Goal: Task Accomplishment & Management: Complete application form

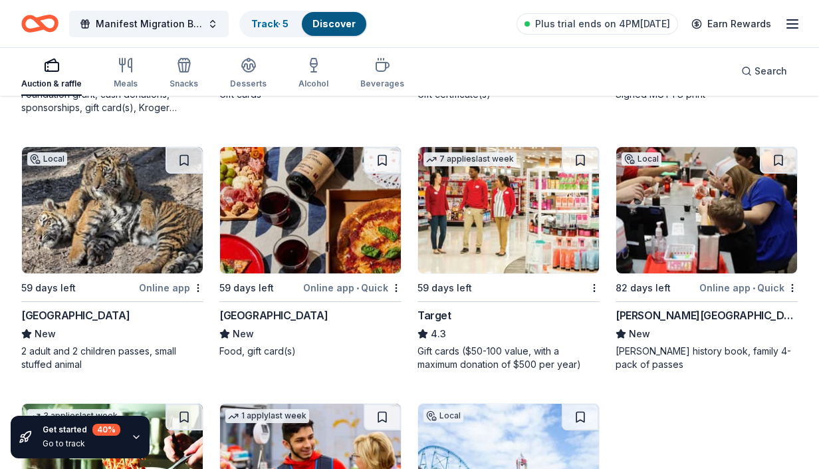
scroll to position [9624, 0]
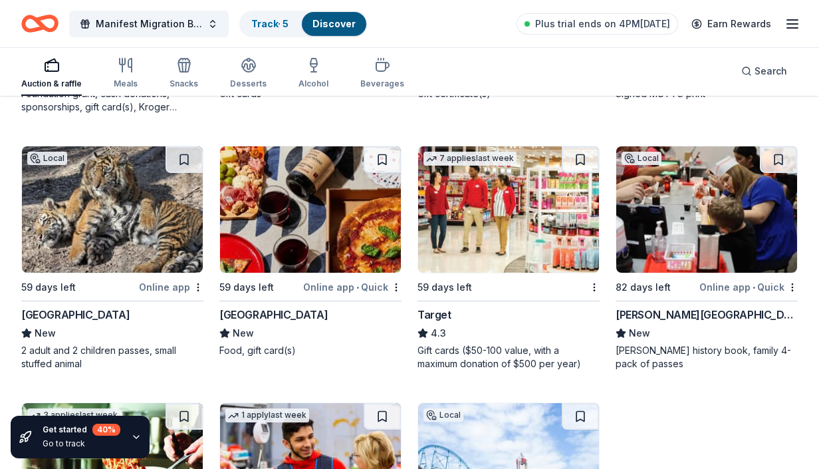
click at [352, 288] on div "Online app • Quick" at bounding box center [352, 287] width 98 height 17
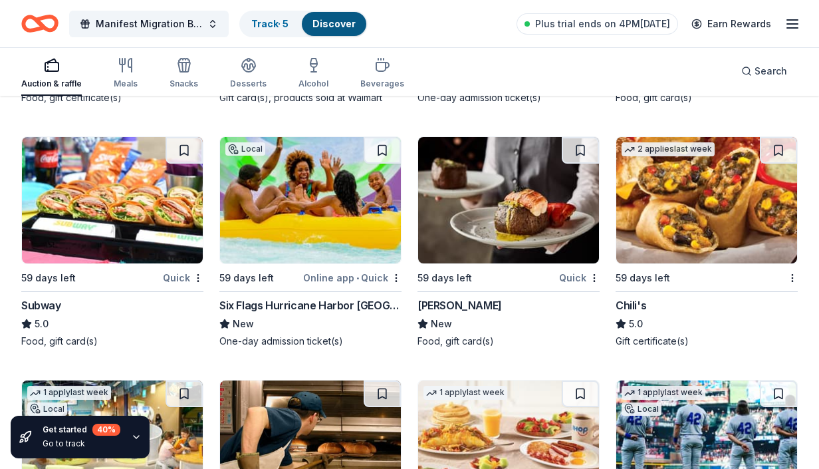
scroll to position [10135, 0]
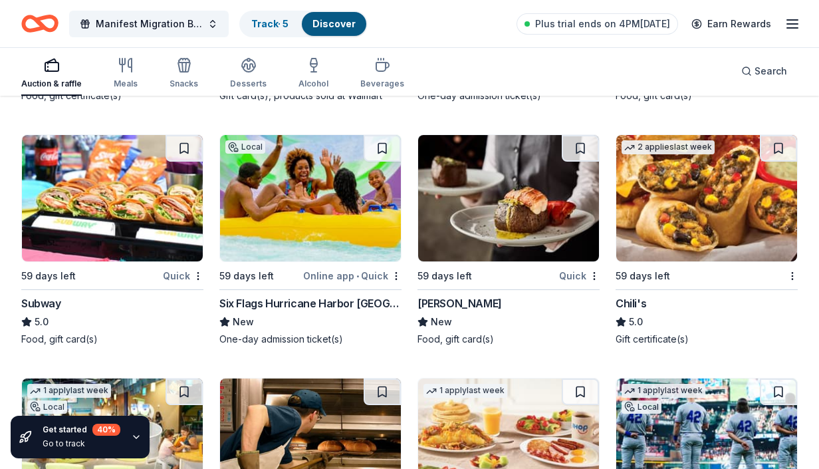
click at [714, 212] on img at bounding box center [706, 198] width 181 height 126
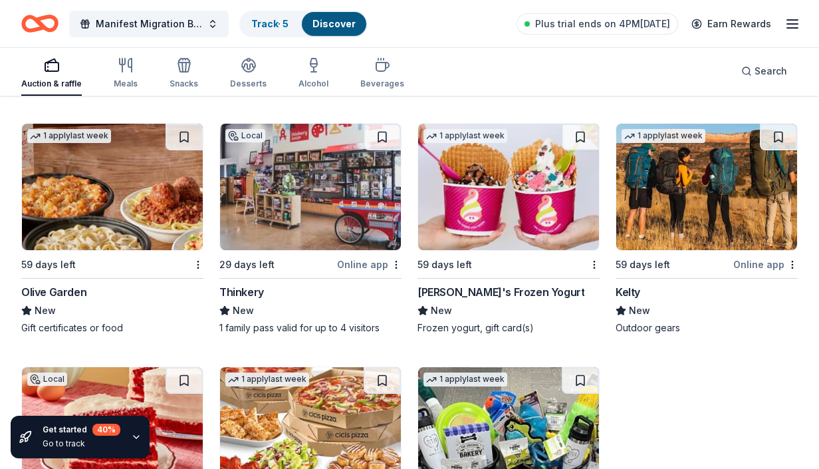
scroll to position [10903, 0]
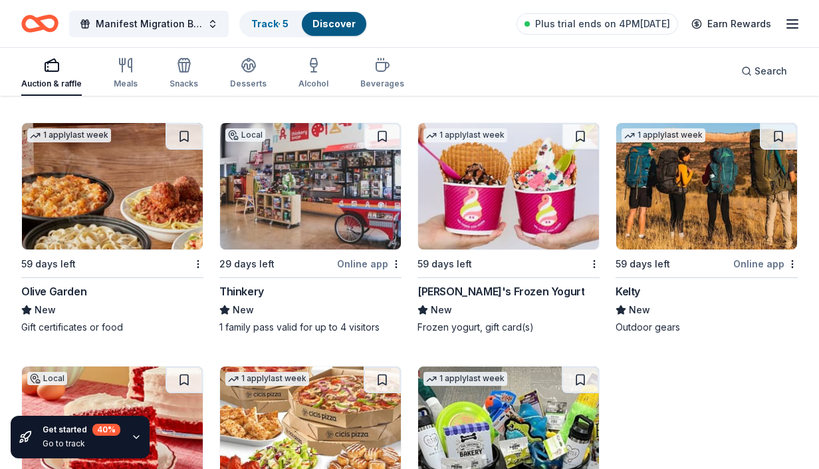
click at [481, 283] on div "Menchie's Frozen Yogurt" at bounding box center [500, 291] width 167 height 16
click at [484, 283] on div "Menchie's Frozen Yogurt" at bounding box center [500, 291] width 167 height 16
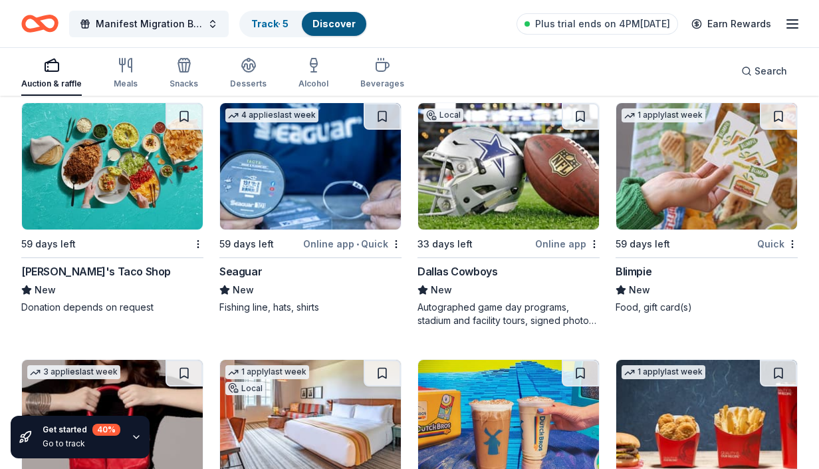
scroll to position [11426, 0]
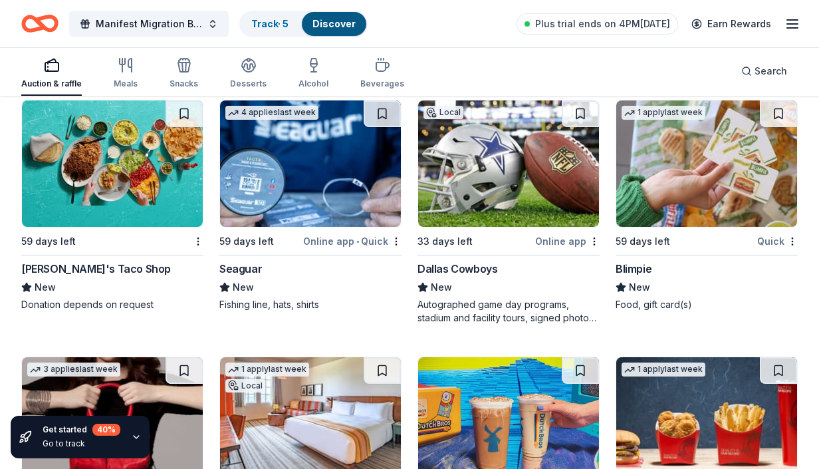
click at [93, 261] on div "Fuzzy's Taco Shop" at bounding box center [96, 269] width 150 height 16
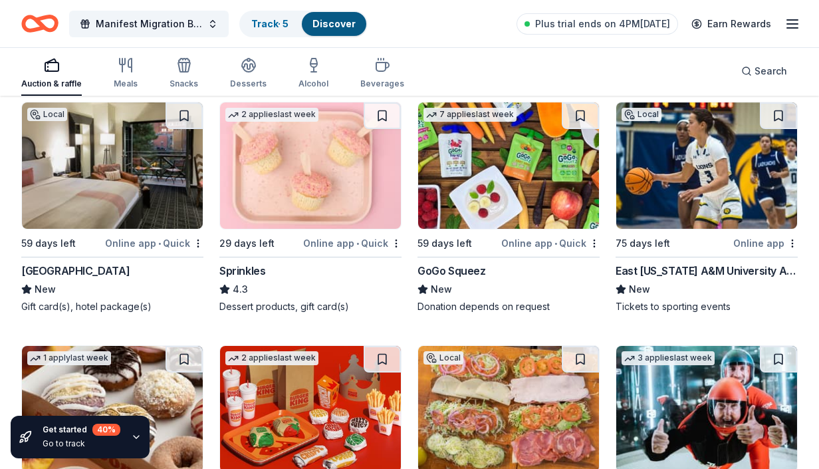
scroll to position [11936, 0]
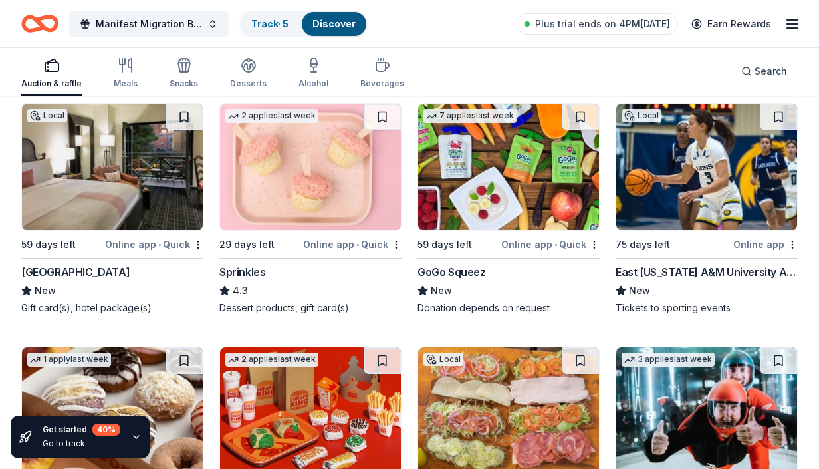
click at [253, 264] on div "Sprinkles" at bounding box center [242, 272] width 46 height 16
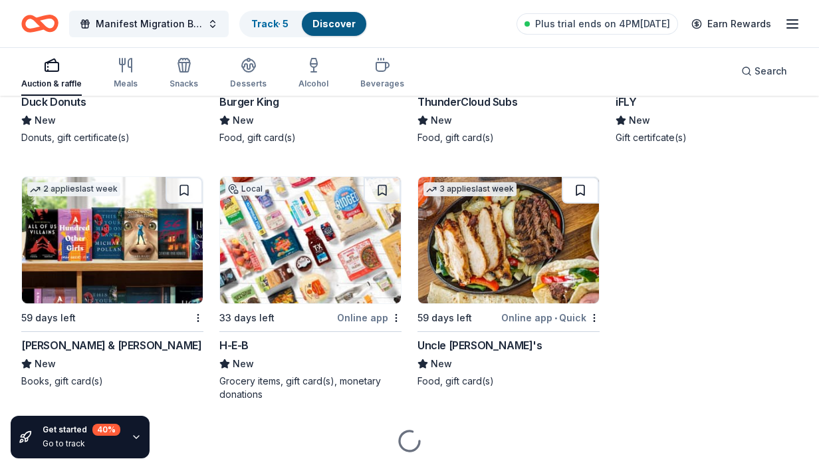
scroll to position [12350, 0]
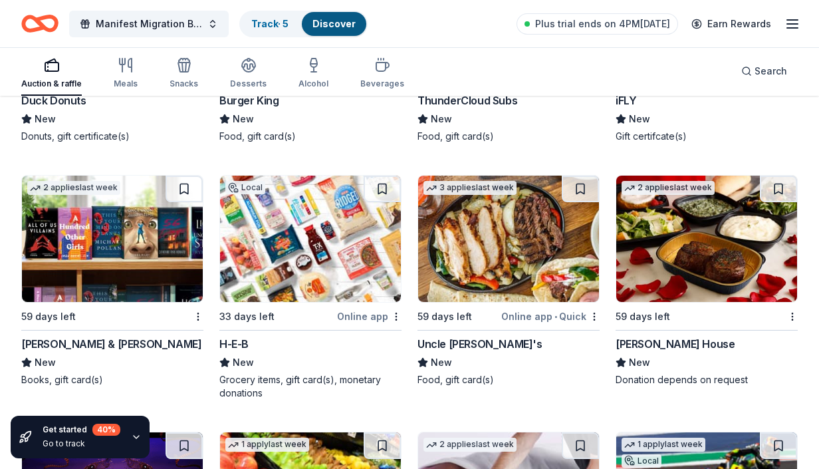
click at [75, 336] on div "Barnes & Noble" at bounding box center [111, 344] width 180 height 16
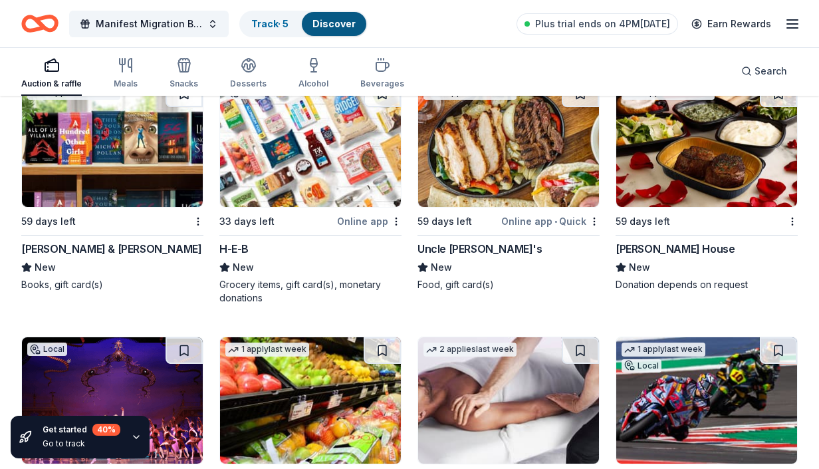
scroll to position [12443, 0]
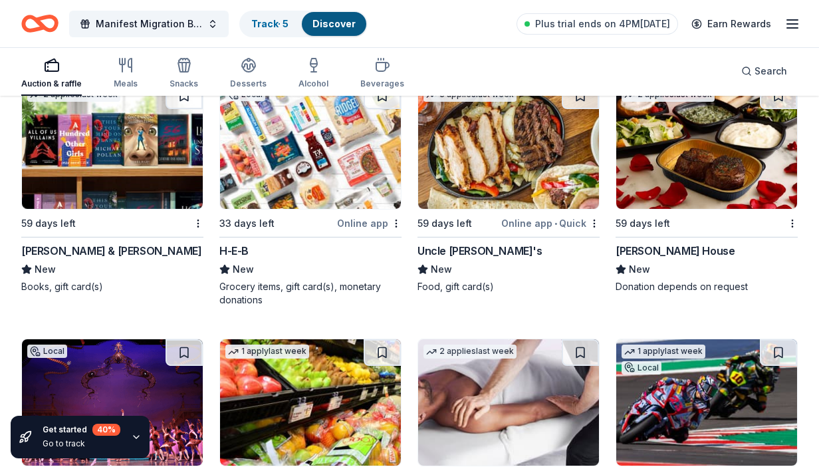
click at [691, 243] on div "Ruth's Chris Steak House" at bounding box center [675, 251] width 119 height 16
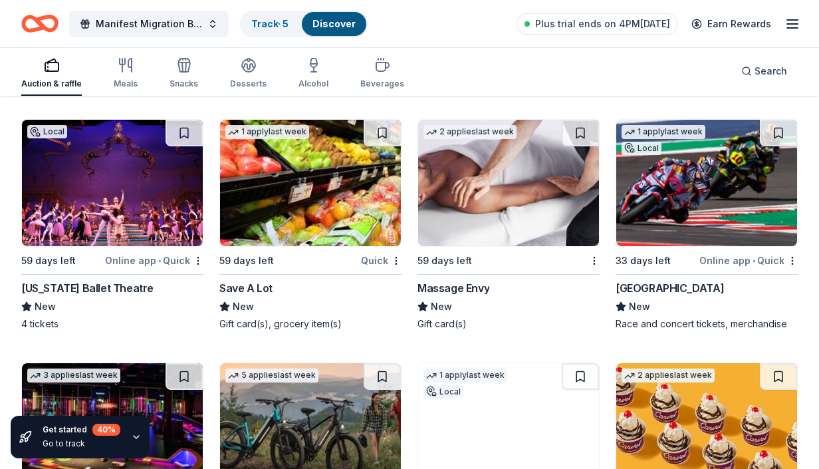
scroll to position [12664, 0]
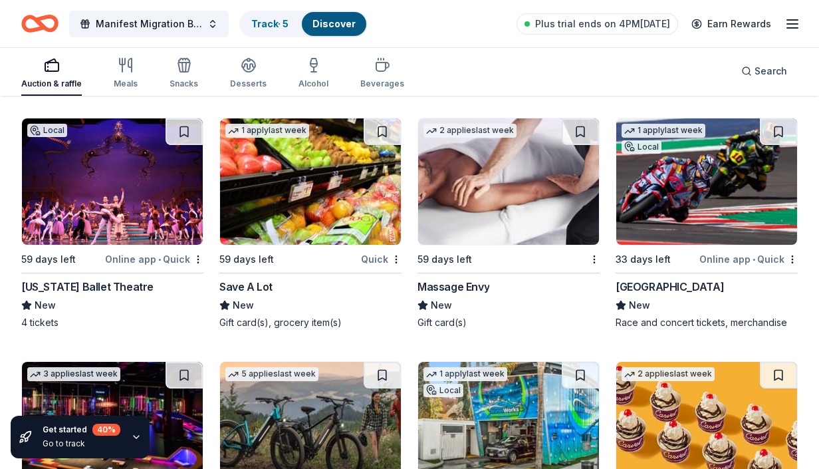
click at [81, 279] on div "Texas Ballet Theatre" at bounding box center [87, 287] width 132 height 16
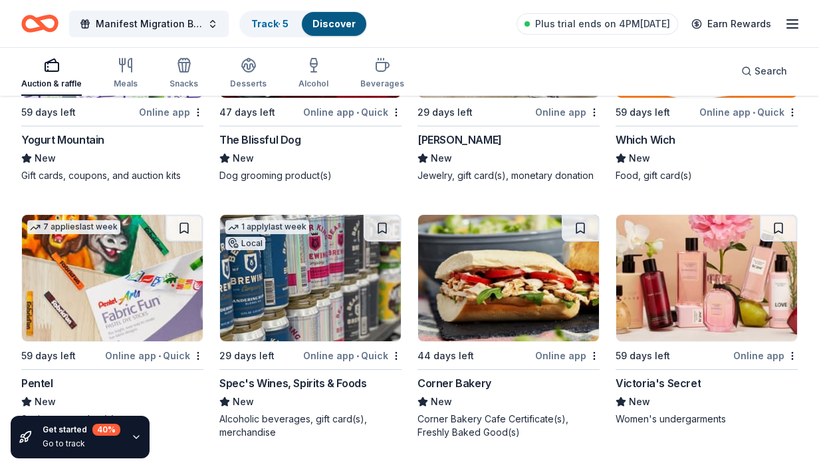
scroll to position [13826, 0]
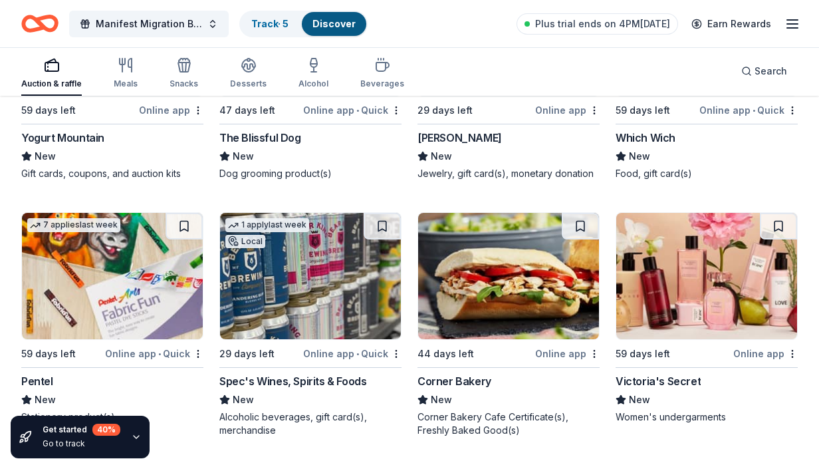
click at [455, 373] on div "Corner Bakery" at bounding box center [454, 381] width 74 height 16
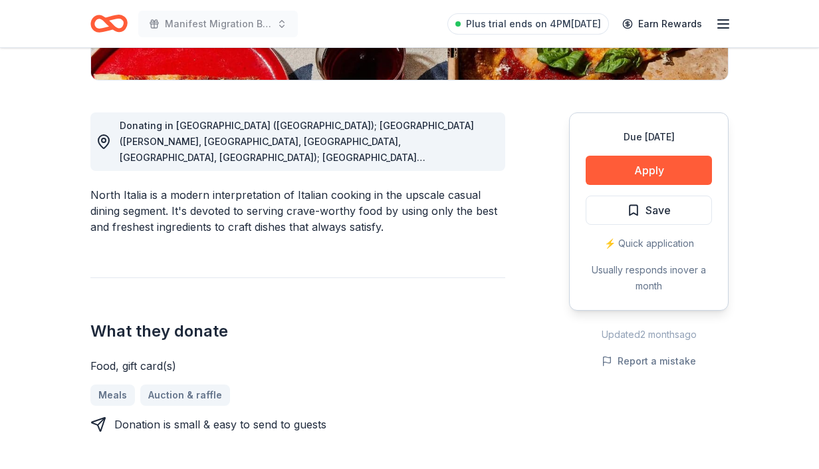
scroll to position [329, 0]
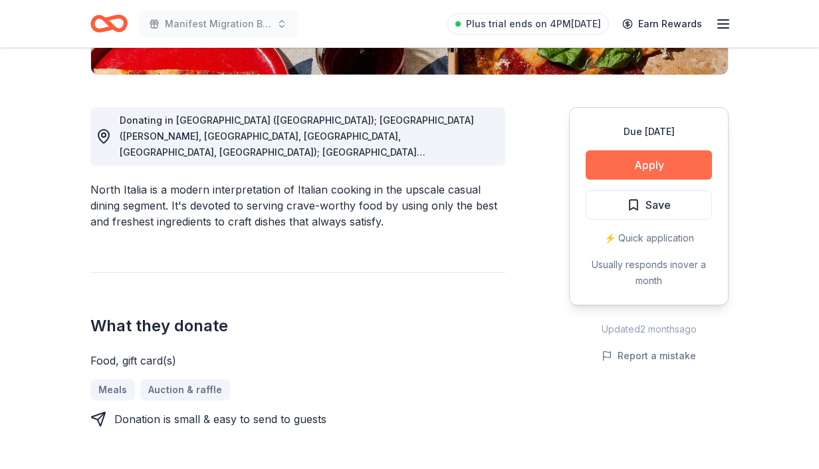
click at [638, 166] on button "Apply" at bounding box center [649, 164] width 126 height 29
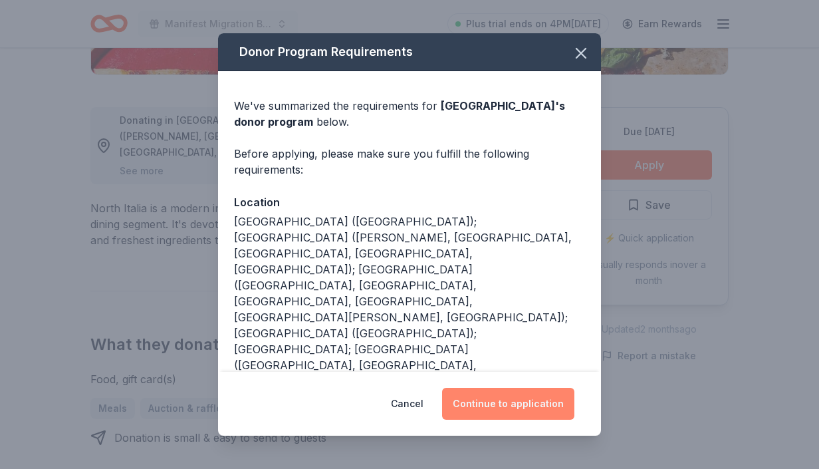
click at [507, 411] on button "Continue to application" at bounding box center [508, 404] width 132 height 32
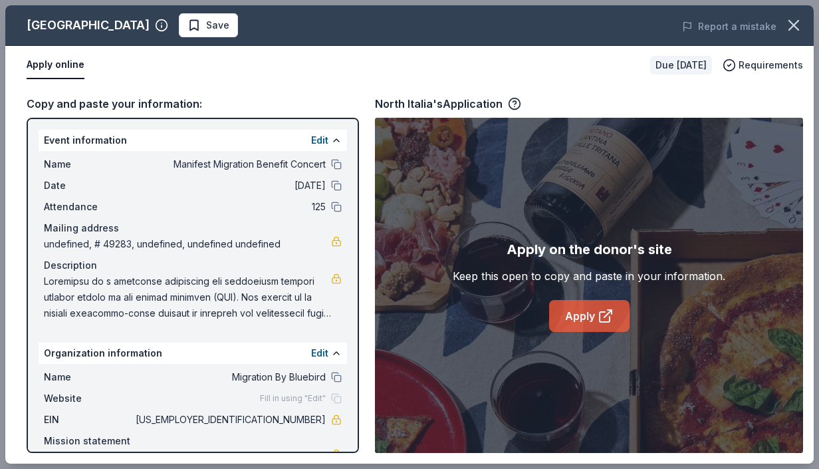
click at [584, 322] on link "Apply" at bounding box center [589, 316] width 80 height 32
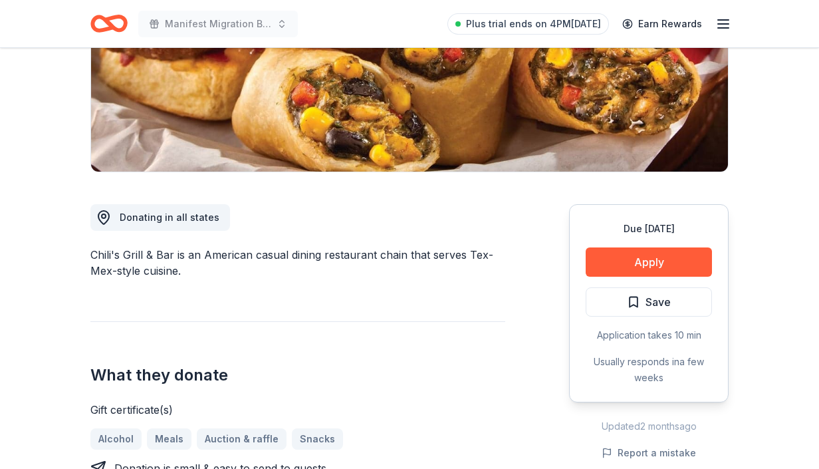
scroll to position [233, 0]
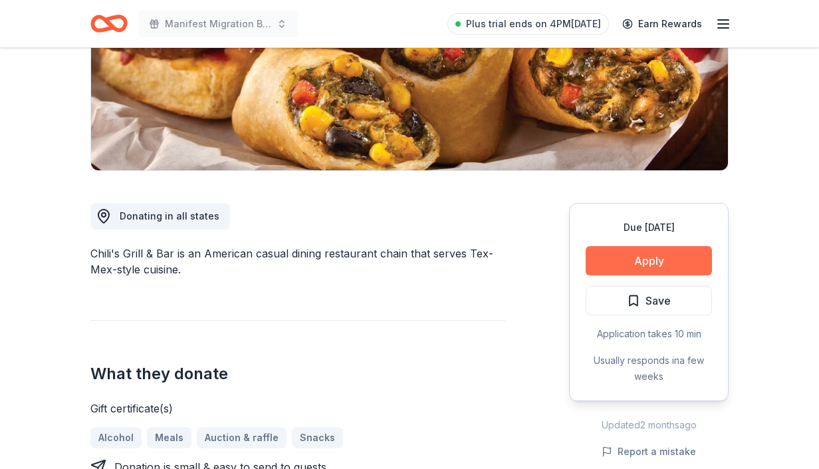
click at [629, 259] on button "Apply" at bounding box center [649, 260] width 126 height 29
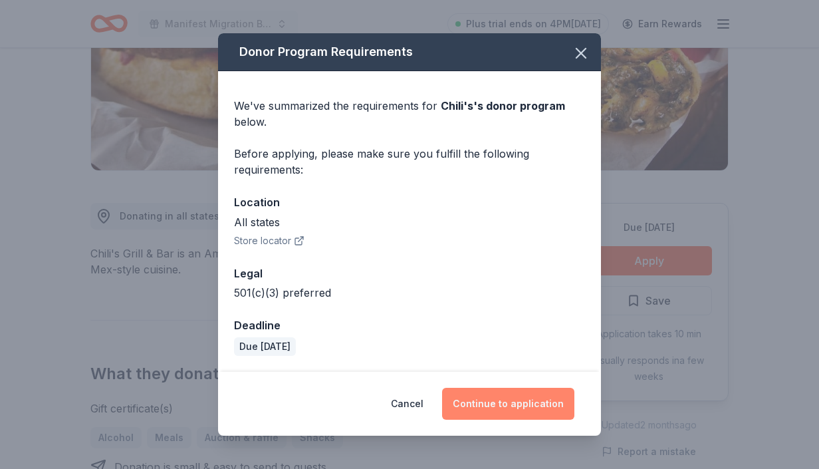
click at [520, 407] on button "Continue to application" at bounding box center [508, 404] width 132 height 32
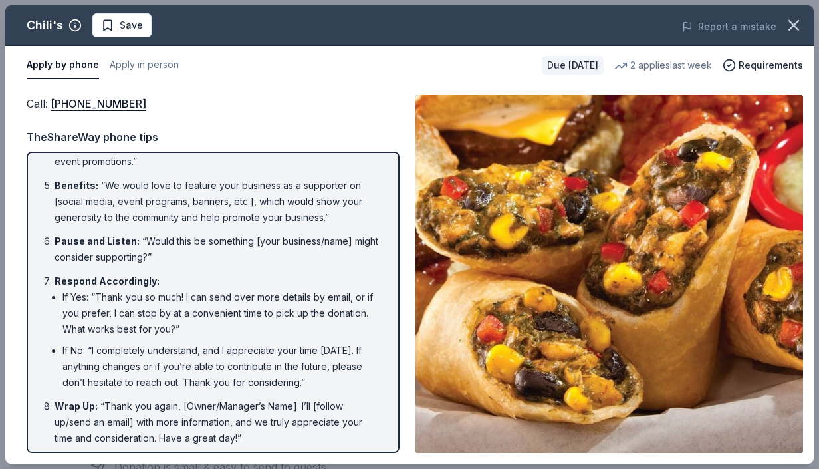
scroll to position [247, 0]
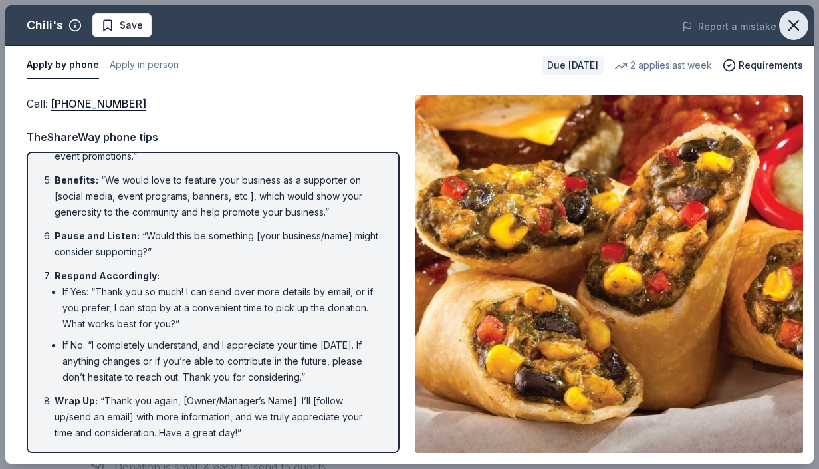
click at [796, 28] on icon "button" at bounding box center [793, 25] width 9 height 9
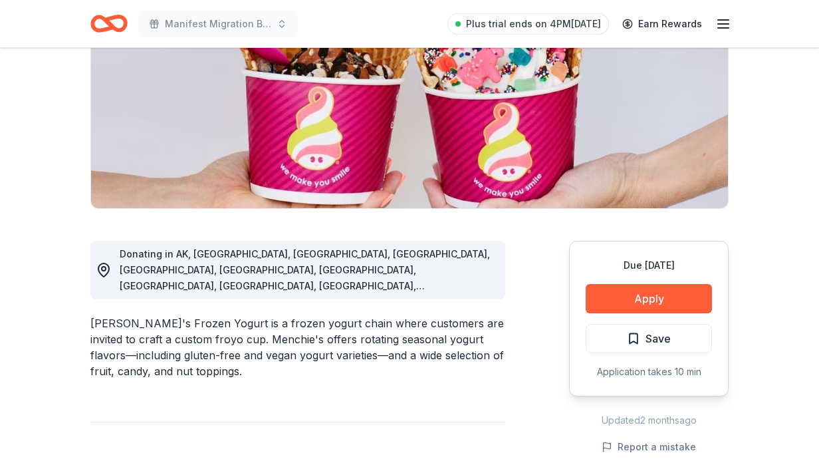
scroll to position [196, 0]
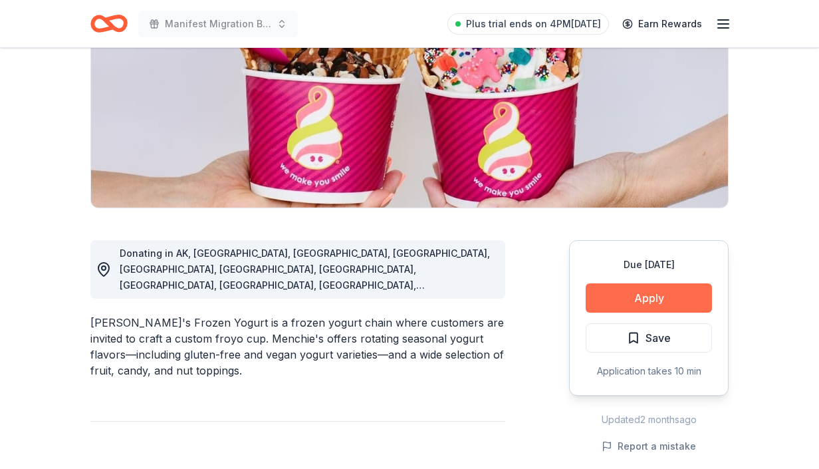
click at [627, 299] on button "Apply" at bounding box center [649, 297] width 126 height 29
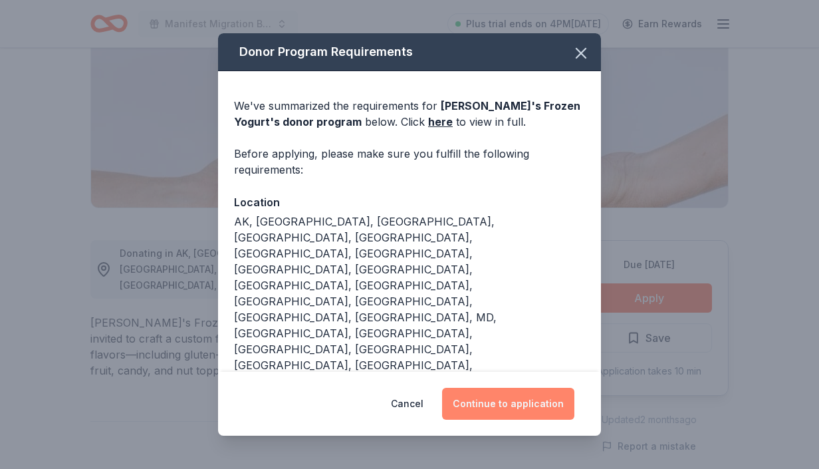
click at [528, 400] on button "Continue to application" at bounding box center [508, 404] width 132 height 32
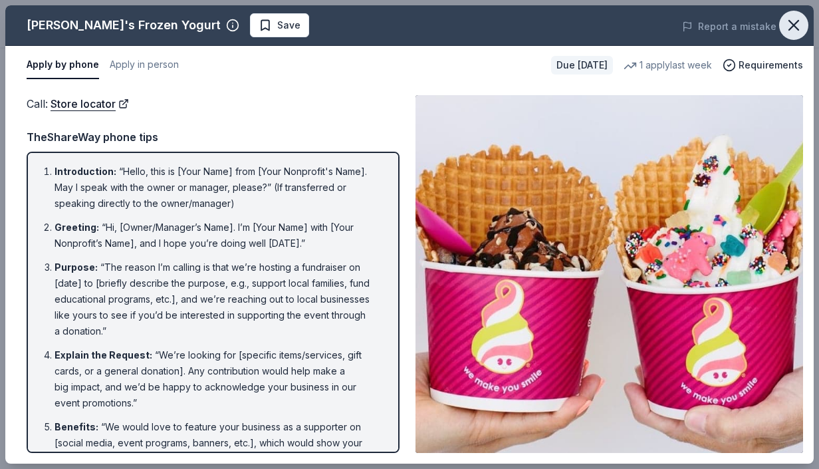
click at [794, 23] on icon "button" at bounding box center [793, 25] width 9 height 9
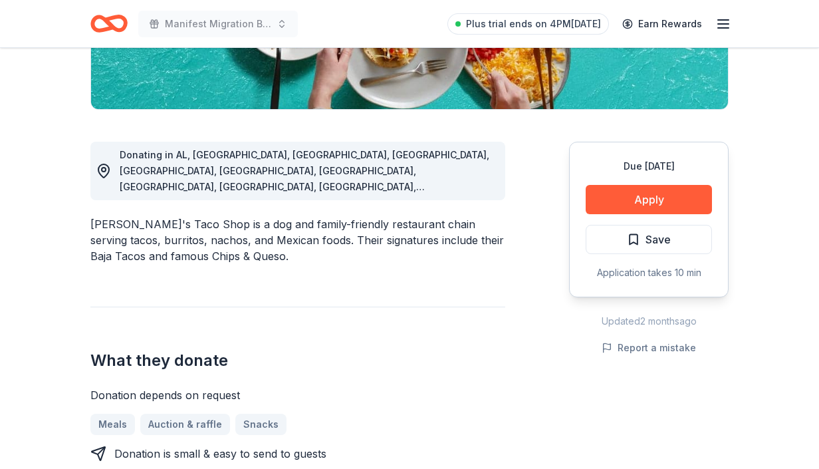
scroll to position [310, 0]
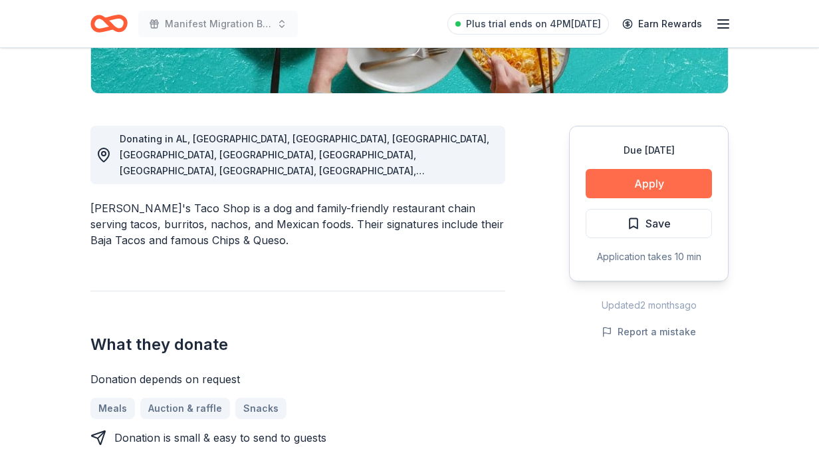
click at [632, 189] on button "Apply" at bounding box center [649, 183] width 126 height 29
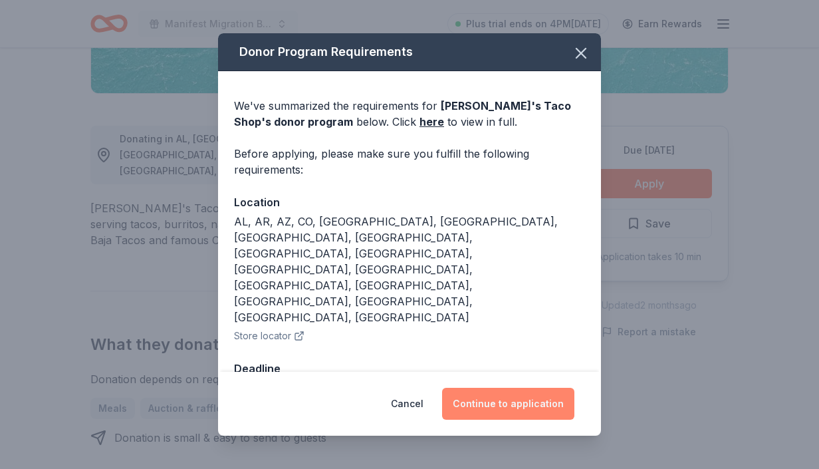
click at [517, 388] on button "Continue to application" at bounding box center [508, 404] width 132 height 32
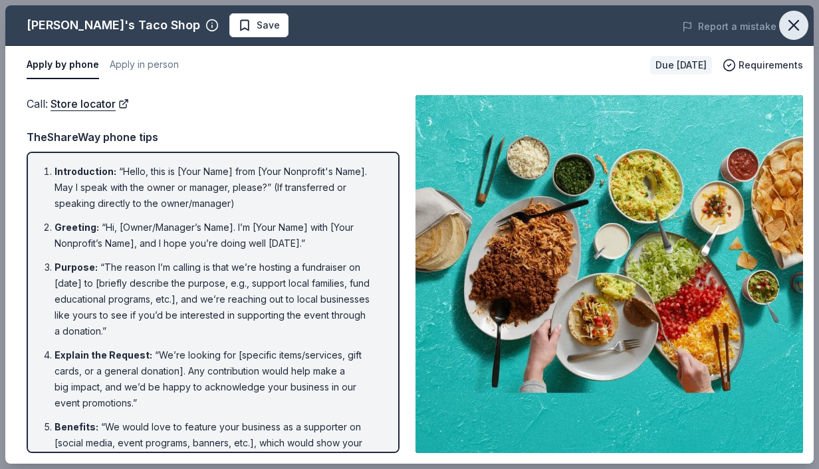
click at [791, 25] on icon "button" at bounding box center [793, 25] width 19 height 19
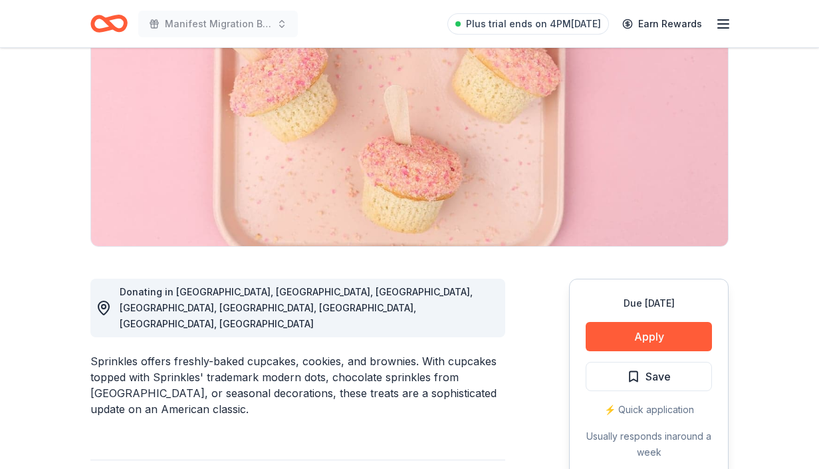
scroll to position [162, 0]
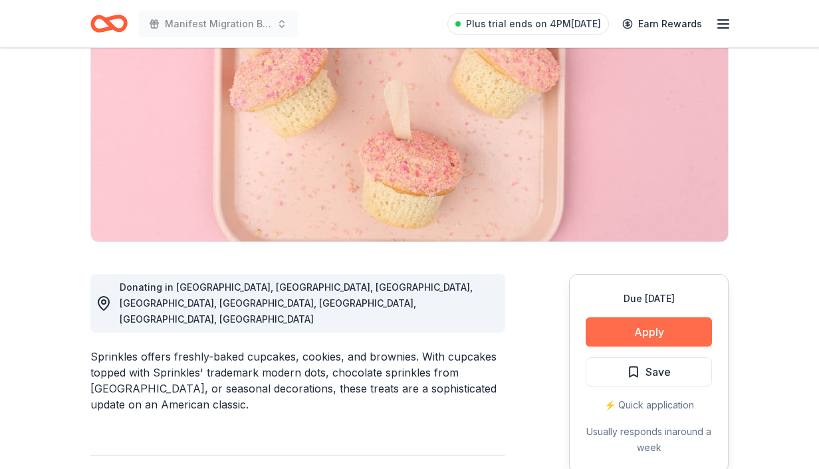
click at [664, 327] on button "Apply" at bounding box center [649, 331] width 126 height 29
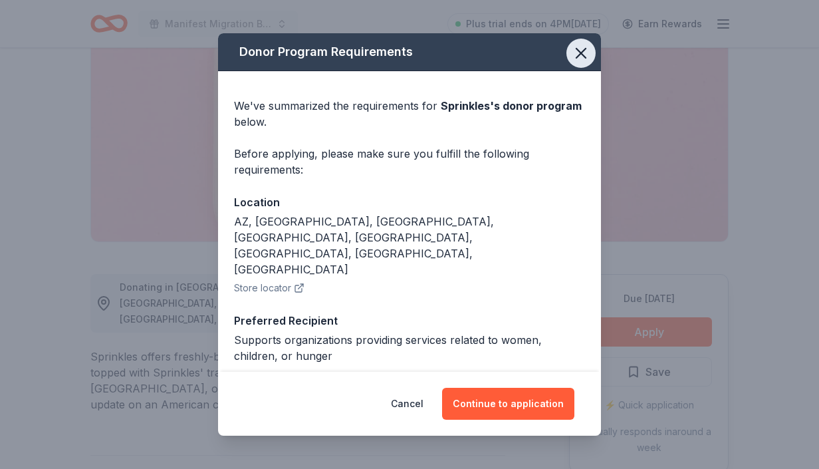
click at [583, 51] on icon "button" at bounding box center [580, 53] width 9 height 9
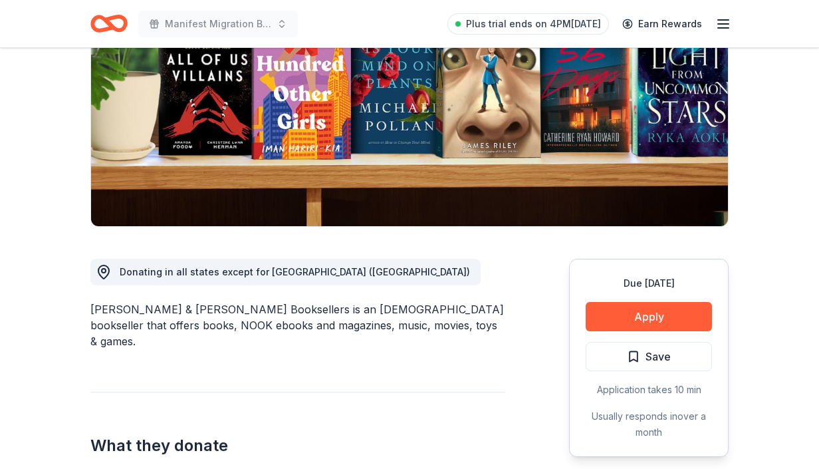
scroll to position [187, 0]
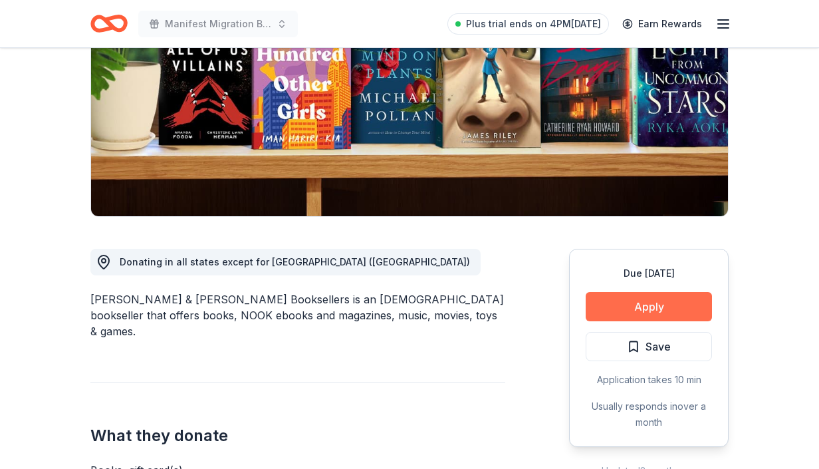
click at [674, 312] on button "Apply" at bounding box center [649, 306] width 126 height 29
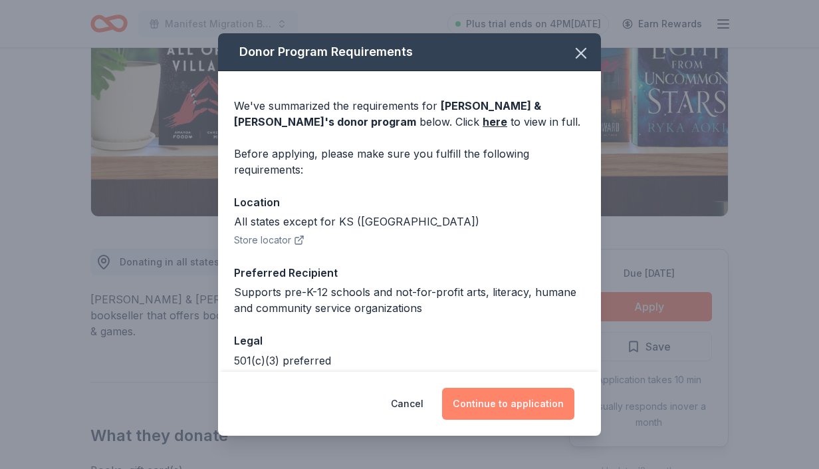
click at [497, 397] on button "Continue to application" at bounding box center [508, 404] width 132 height 32
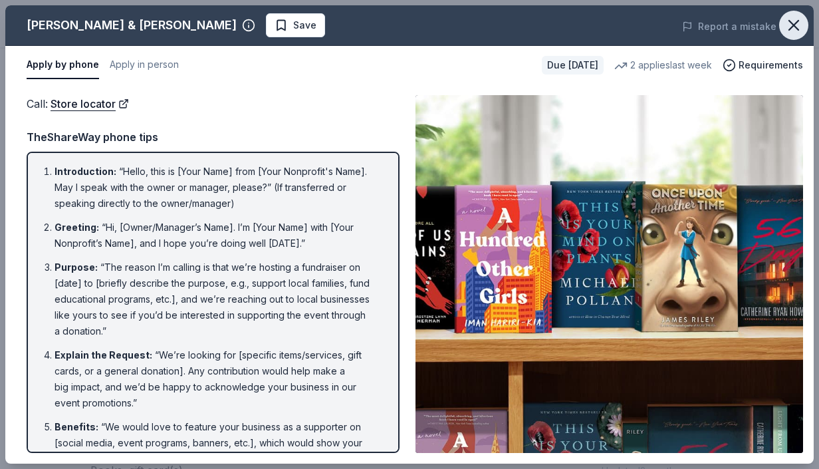
click at [794, 23] on icon "button" at bounding box center [793, 25] width 9 height 9
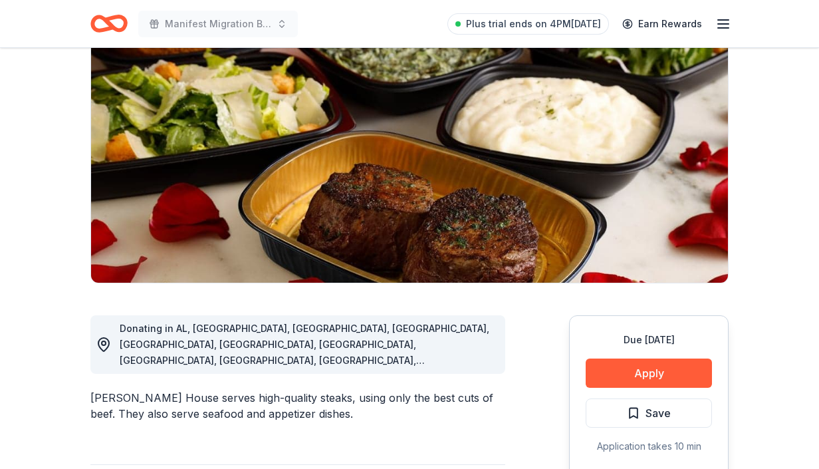
scroll to position [123, 0]
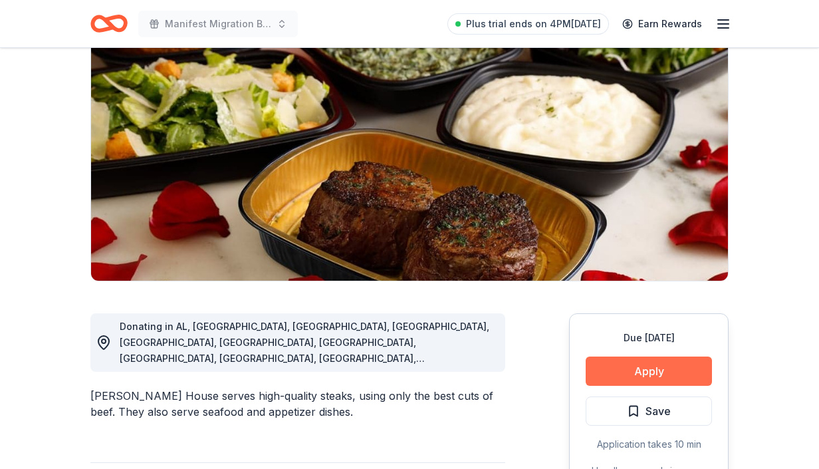
click at [614, 370] on button "Apply" at bounding box center [649, 370] width 126 height 29
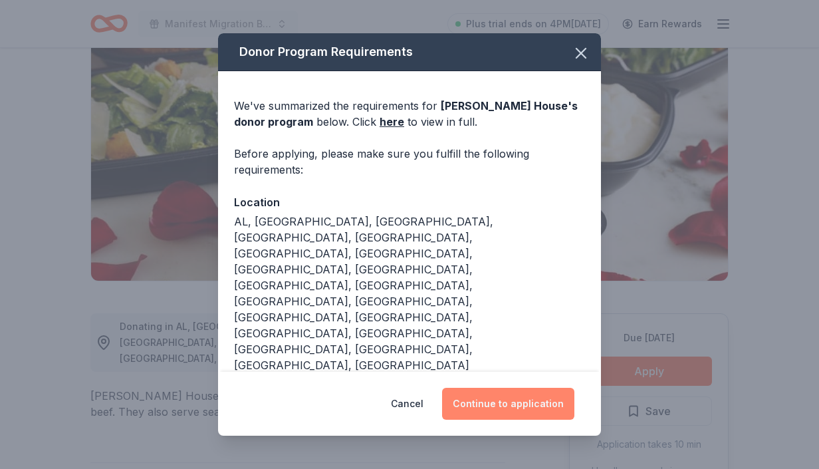
click at [513, 399] on button "Continue to application" at bounding box center [508, 404] width 132 height 32
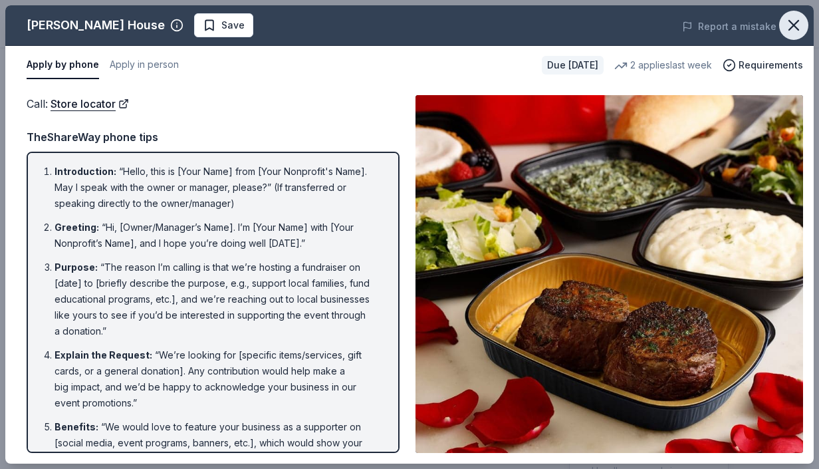
click at [797, 25] on icon "button" at bounding box center [793, 25] width 19 height 19
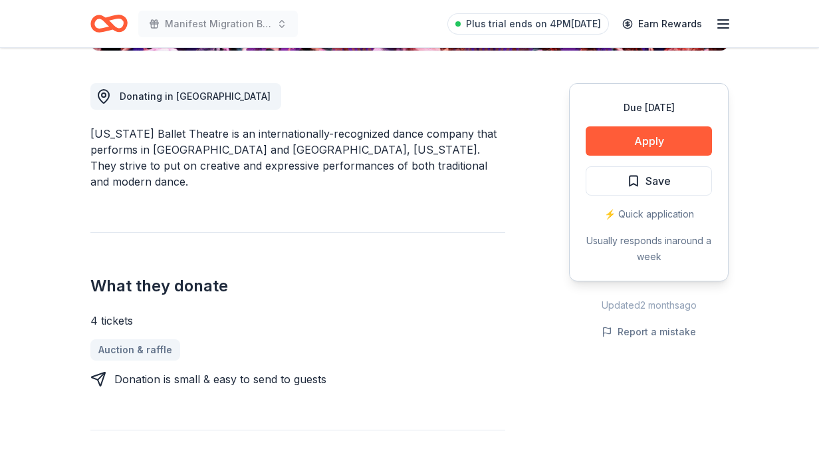
scroll to position [356, 0]
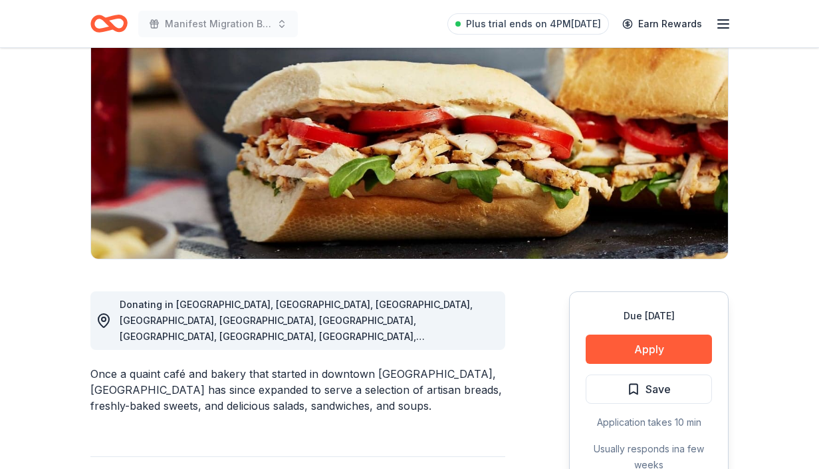
scroll to position [154, 0]
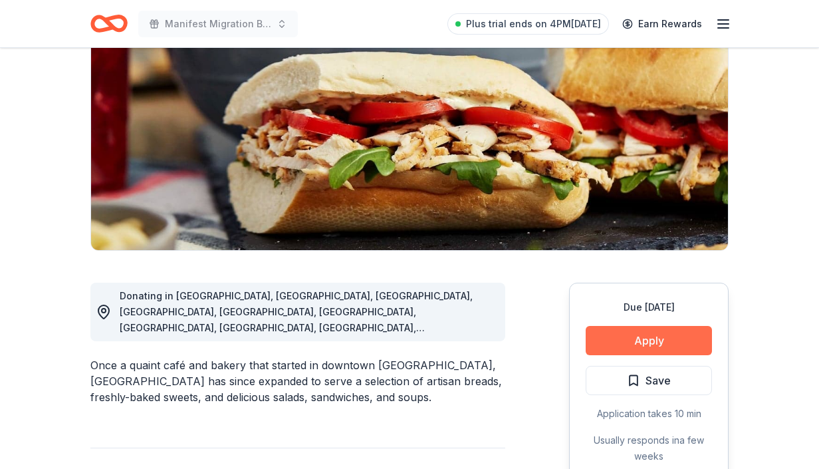
click at [626, 342] on button "Apply" at bounding box center [649, 340] width 126 height 29
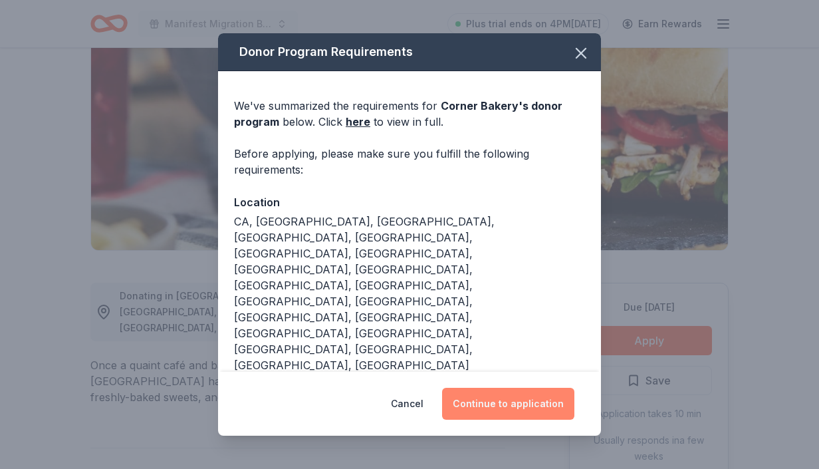
click at [523, 403] on button "Continue to application" at bounding box center [508, 404] width 132 height 32
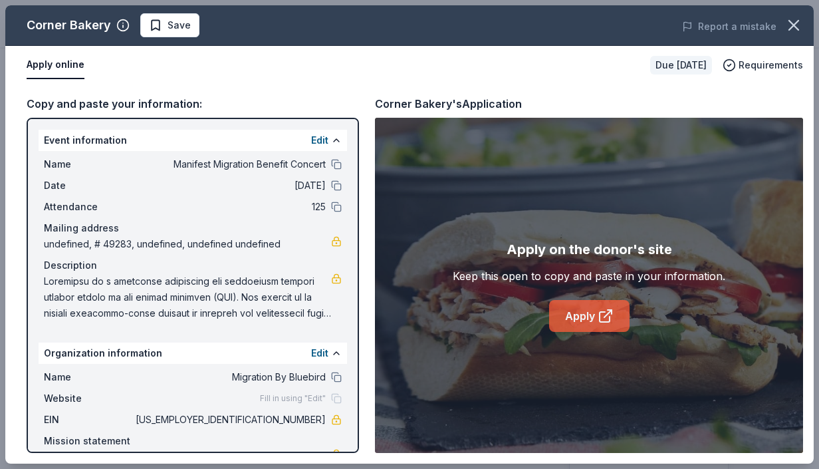
click at [598, 318] on icon at bounding box center [606, 316] width 16 height 16
